Goal: Check status: Check status

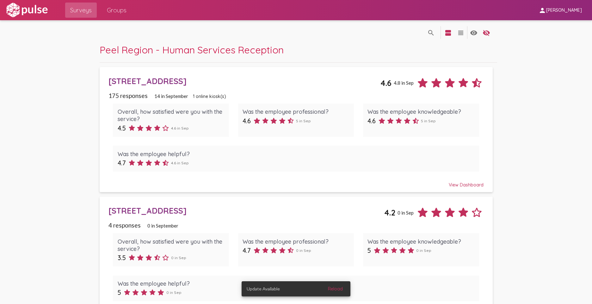
click at [356, 82] on div "[STREET_ADDRESS]" at bounding box center [244, 81] width 272 height 10
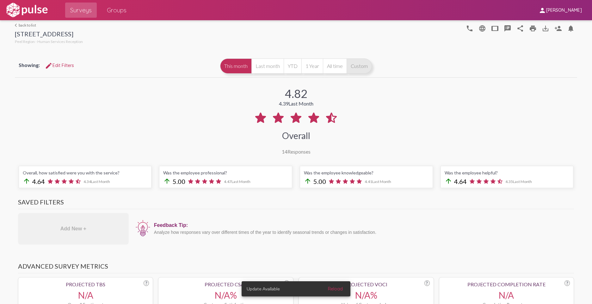
click at [358, 70] on button "Custom" at bounding box center [358, 65] width 25 height 15
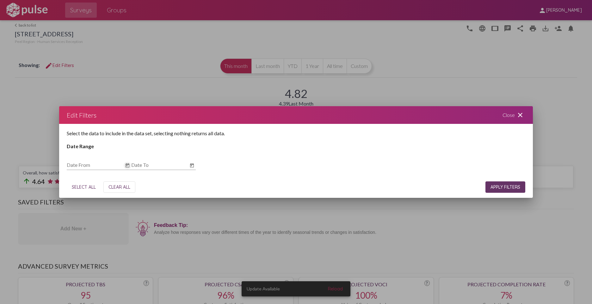
click at [129, 165] on icon "Open calendar" at bounding box center [127, 165] width 4 height 4
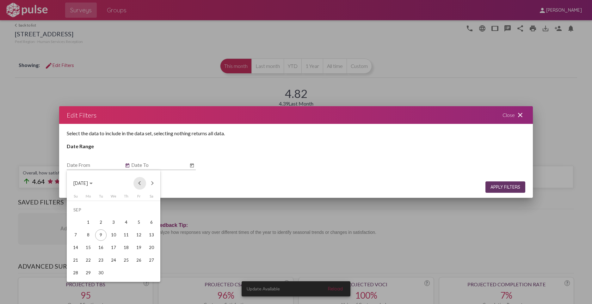
click at [137, 181] on button "Previous month" at bounding box center [139, 183] width 13 height 13
click at [139, 186] on button "Previous month" at bounding box center [139, 183] width 13 height 13
click at [138, 186] on button "Previous month" at bounding box center [139, 183] width 13 height 13
click at [128, 208] on div "1" at bounding box center [125, 209] width 11 height 11
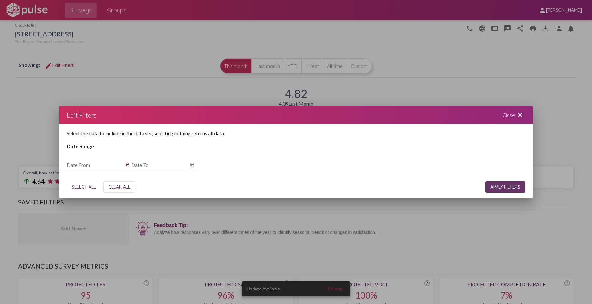
type input "[DATE]"
click at [191, 164] on icon "Open calendar" at bounding box center [192, 165] width 4 height 4
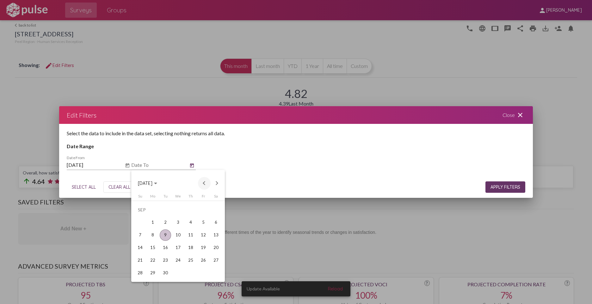
click at [205, 184] on button "Previous month" at bounding box center [204, 183] width 13 height 13
click at [205, 261] on div "29" at bounding box center [203, 260] width 11 height 11
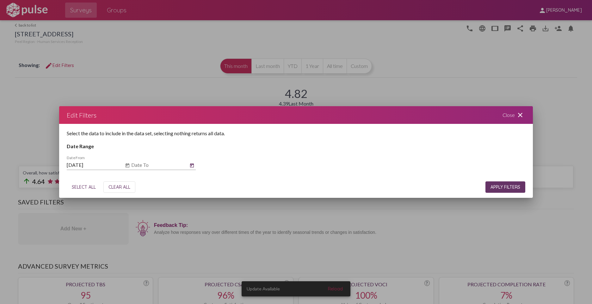
type input "[DATE]"
click at [498, 189] on span "APPLY FILTERS" at bounding box center [505, 187] width 30 height 6
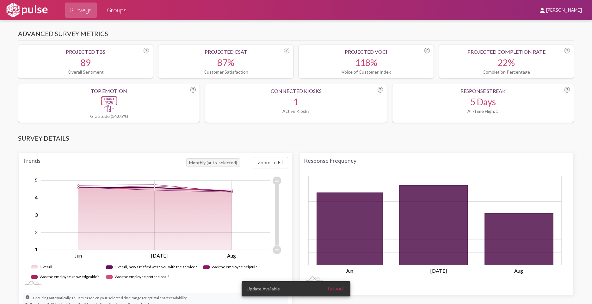
scroll to position [253, 0]
